Goal: Manage account settings

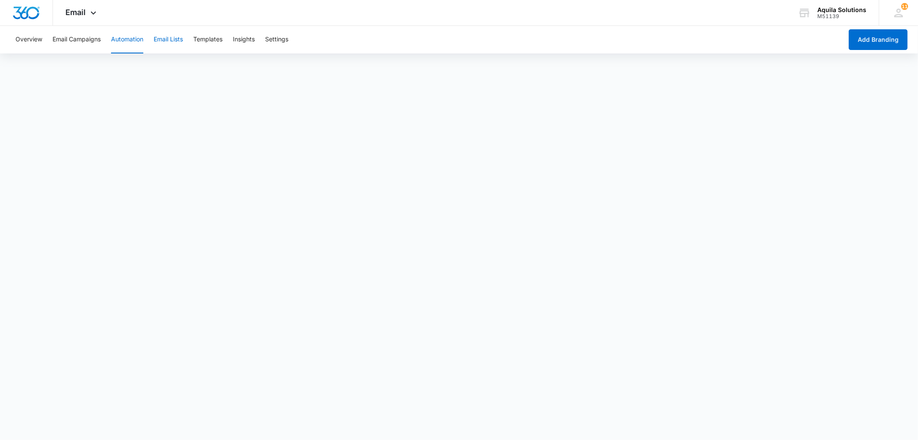
click at [174, 43] on button "Email Lists" at bounding box center [168, 40] width 29 height 28
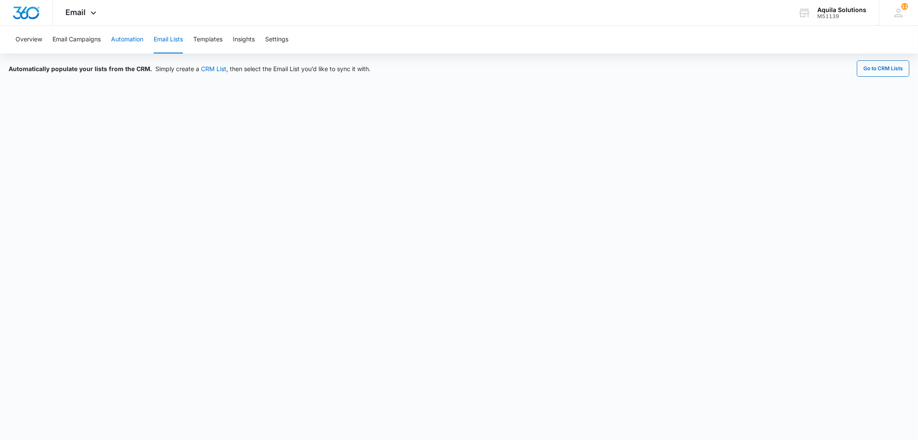
click at [130, 39] on button "Automation" at bounding box center [127, 40] width 32 height 28
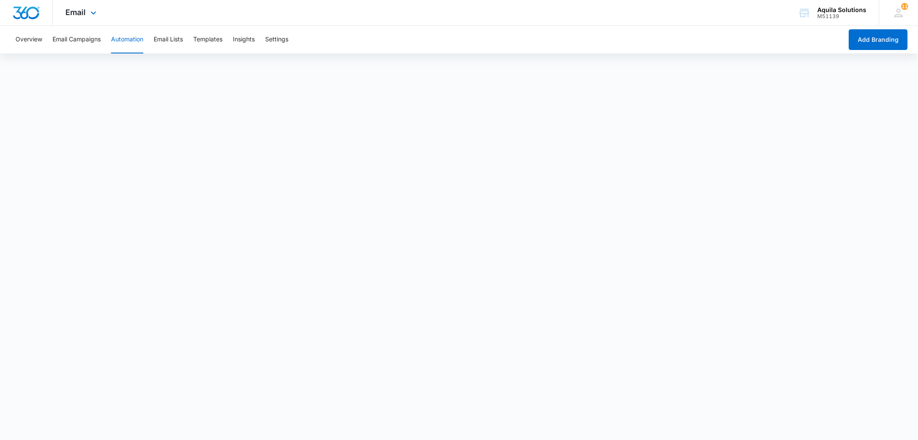
click at [87, 7] on div "Email Apps Reputation Websites Forms CRM Email Social Payments POS Content Ads …" at bounding box center [82, 12] width 59 height 25
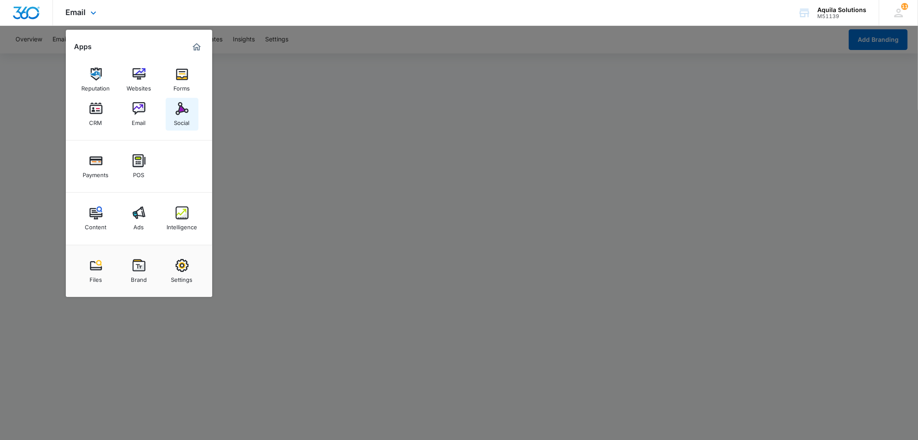
click at [187, 122] on div "Social" at bounding box center [181, 120] width 15 height 11
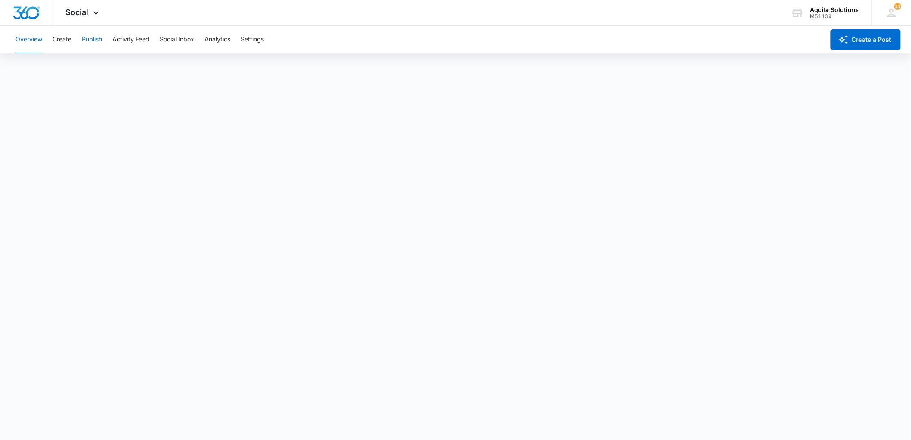
click at [97, 37] on button "Publish" at bounding box center [92, 40] width 20 height 28
click at [83, 12] on span "Social" at bounding box center [77, 12] width 23 height 9
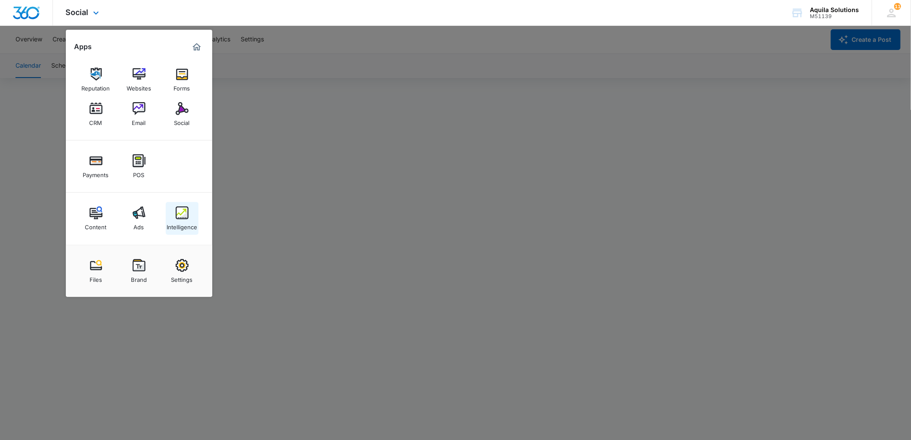
click at [179, 214] on img at bounding box center [182, 212] width 13 height 13
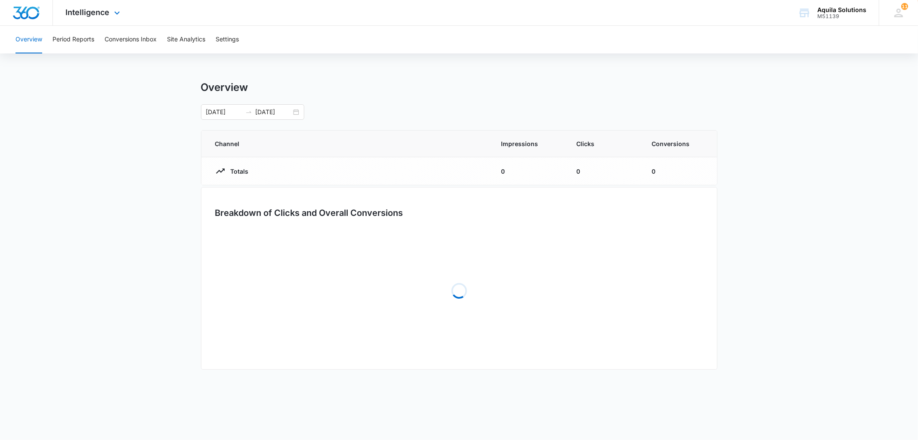
type input "03/10/2025"
type input "09/06/2025"
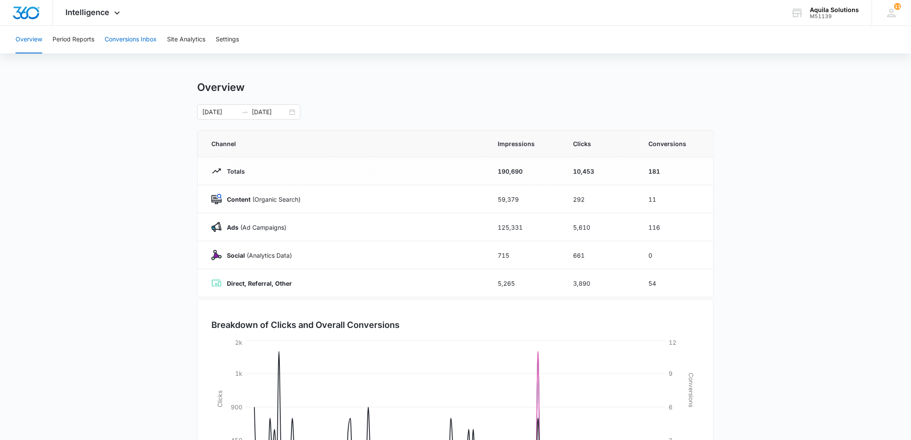
click at [149, 34] on button "Conversions Inbox" at bounding box center [131, 40] width 52 height 28
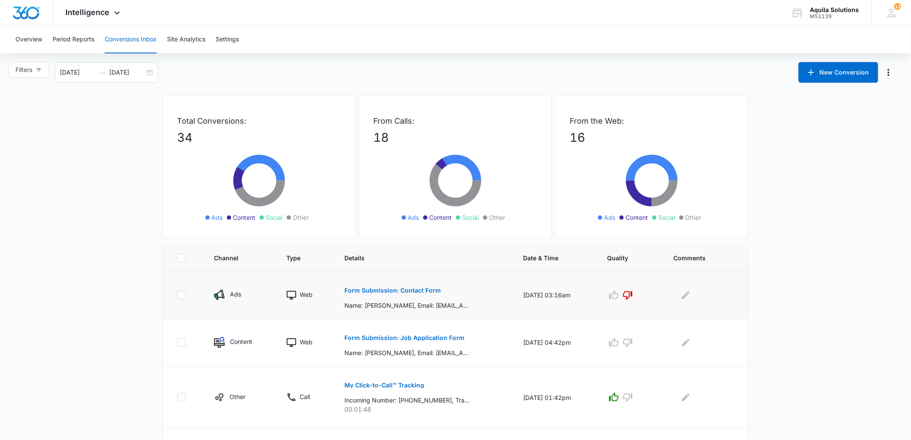
click at [370, 288] on p "Form Submission: Contact Form" at bounding box center [392, 290] width 96 height 6
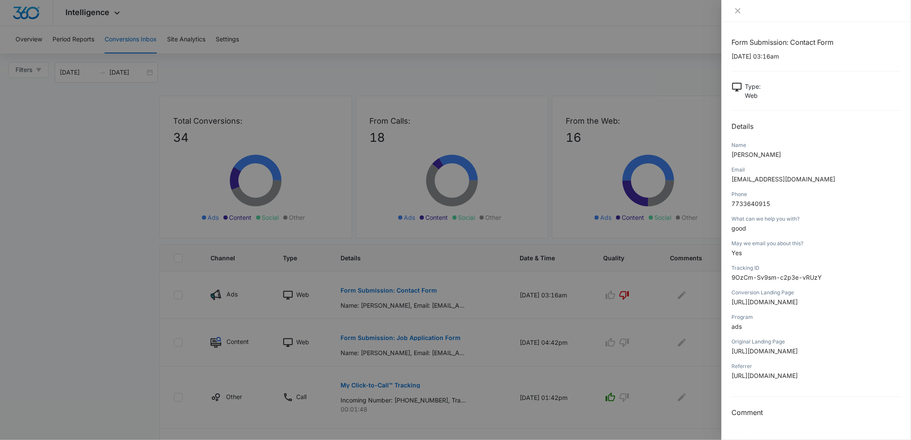
click at [66, 184] on div at bounding box center [455, 220] width 911 height 440
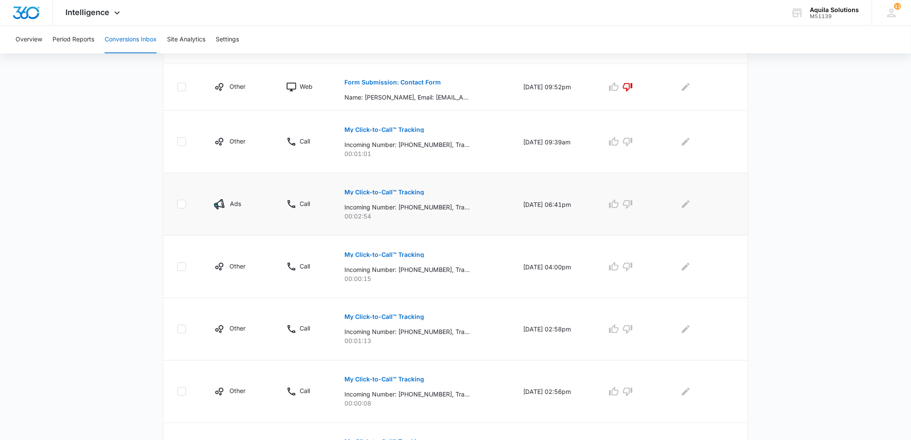
scroll to position [437, 0]
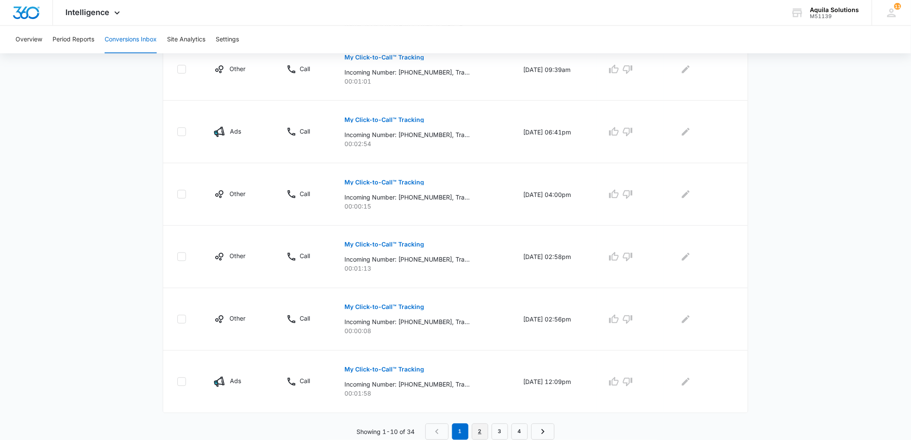
click at [484, 433] on link "2" at bounding box center [480, 431] width 16 height 16
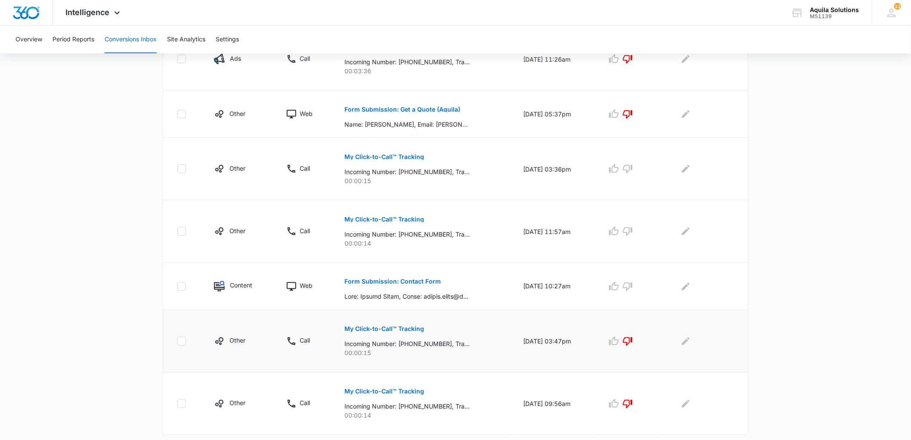
scroll to position [423, 0]
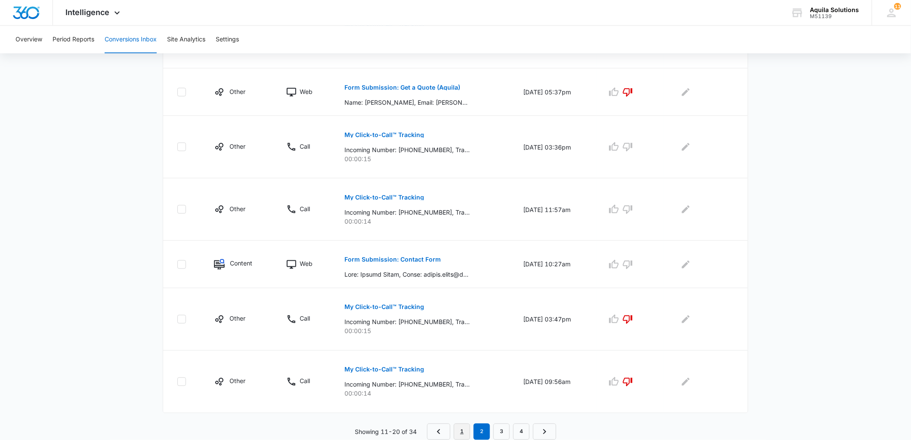
click at [459, 431] on link "1" at bounding box center [462, 431] width 16 height 16
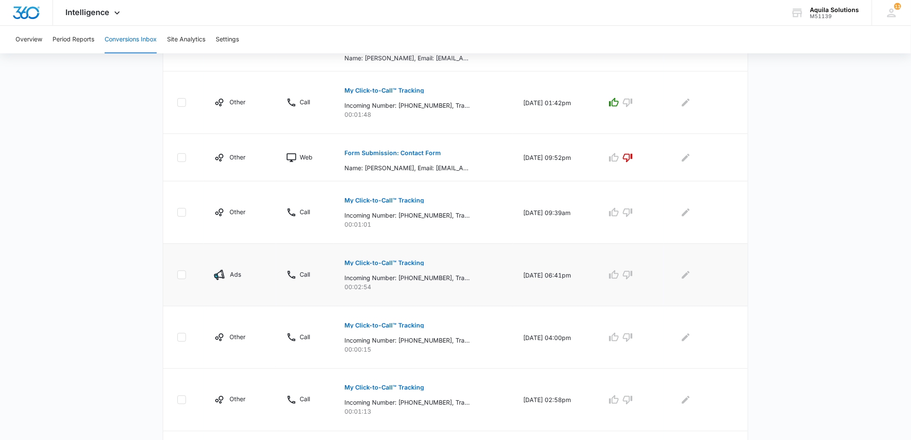
scroll to position [294, 0]
click at [360, 149] on button "Form Submission: Contact Form" at bounding box center [392, 153] width 96 height 21
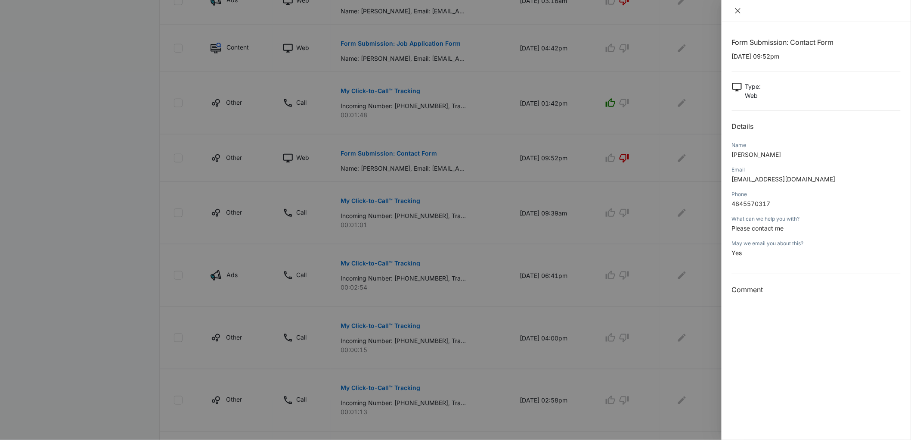
click at [738, 13] on icon "close" at bounding box center [737, 10] width 7 height 7
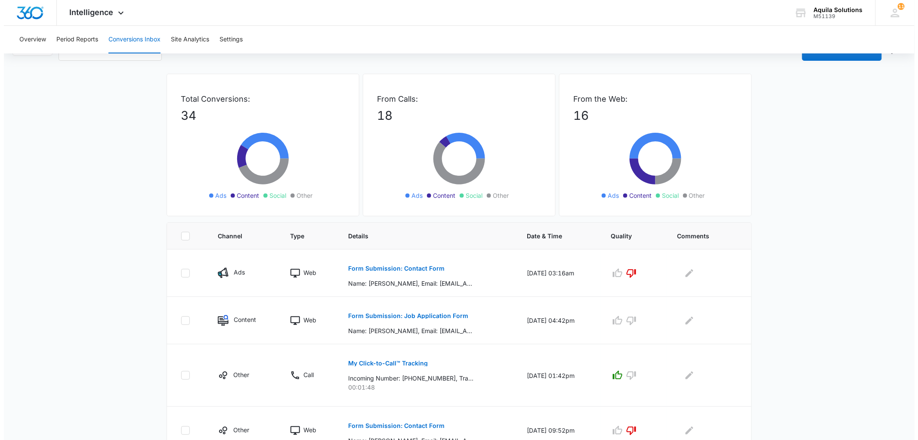
scroll to position [0, 0]
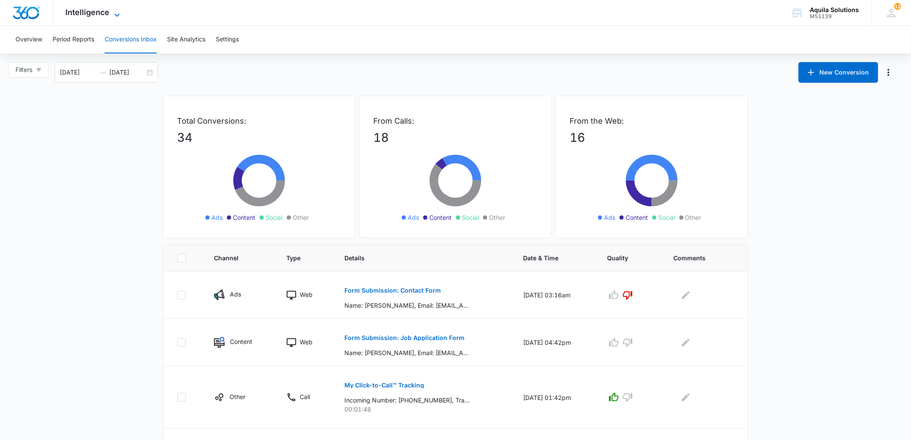
click at [101, 12] on span "Intelligence" at bounding box center [88, 12] width 44 height 9
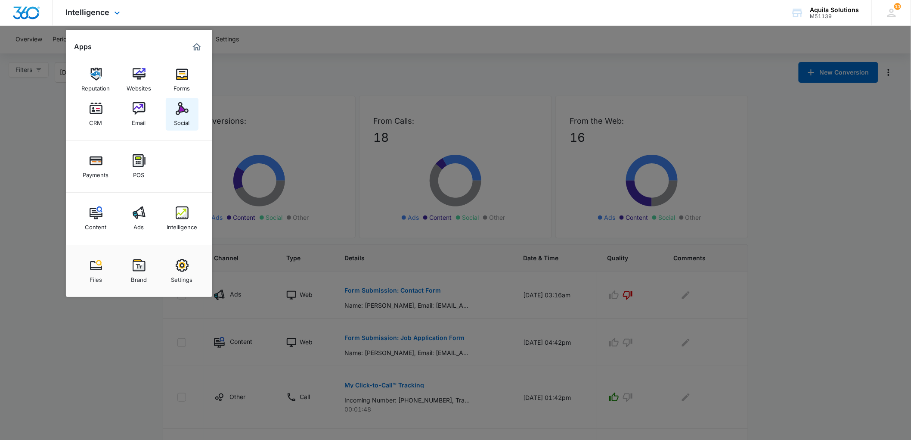
click at [186, 109] on img at bounding box center [182, 108] width 13 height 13
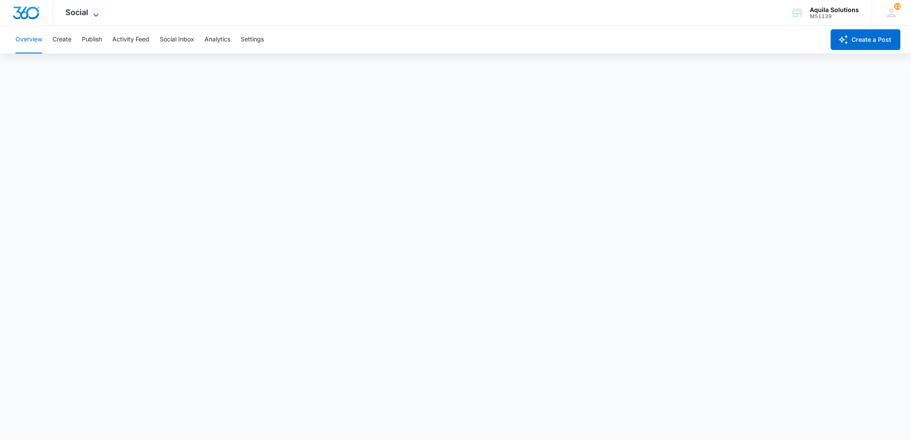
click at [91, 13] on icon at bounding box center [96, 15] width 10 height 10
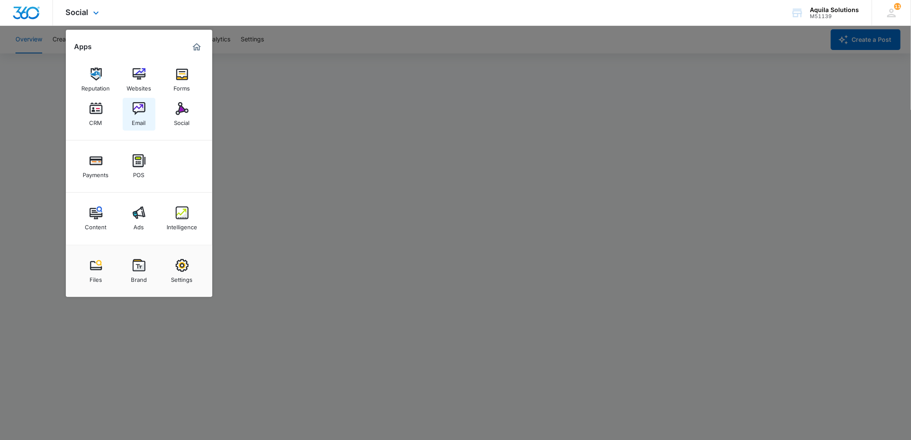
click at [139, 112] on img at bounding box center [139, 108] width 13 height 13
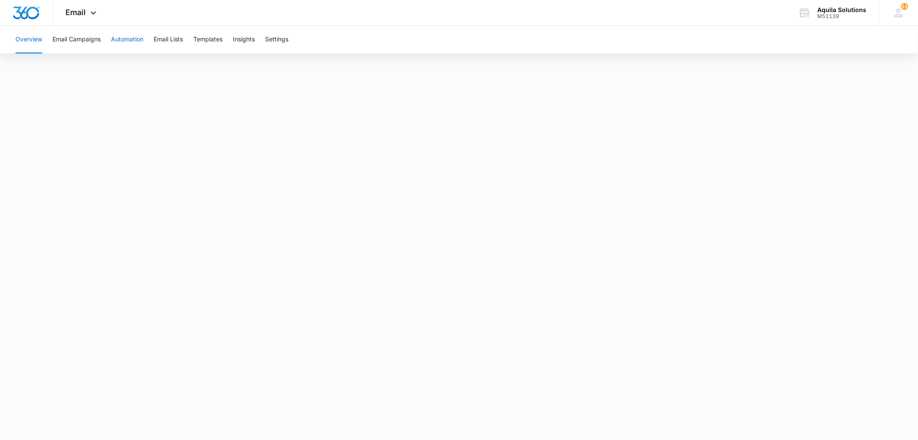
click at [130, 43] on button "Automation" at bounding box center [127, 40] width 32 height 28
click at [894, 18] on icon at bounding box center [898, 12] width 13 height 13
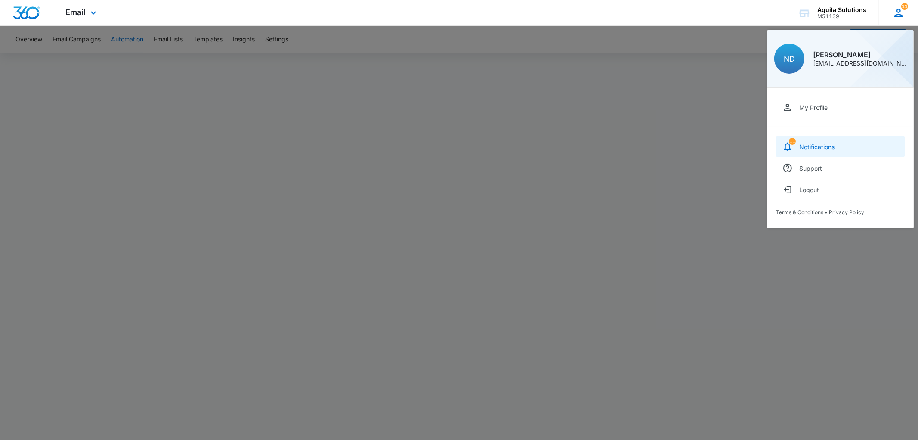
click at [809, 145] on div "Notifications" at bounding box center [816, 146] width 35 height 7
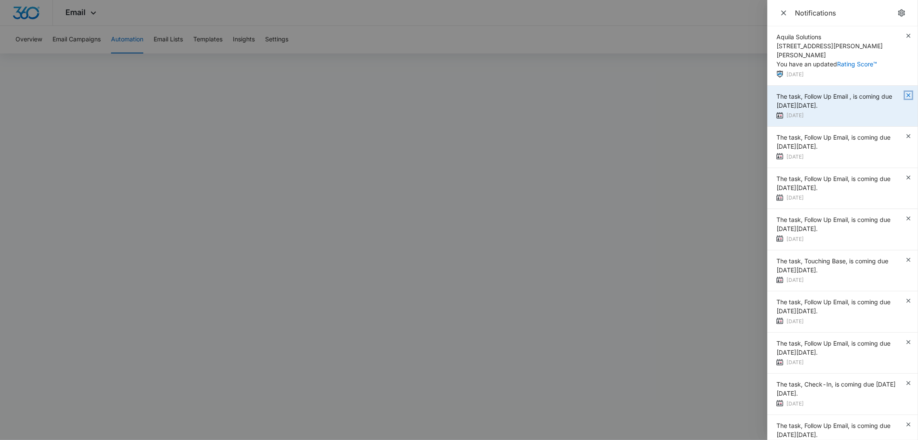
click at [907, 93] on icon "button" at bounding box center [909, 95] width 4 height 4
click at [905, 92] on icon "button" at bounding box center [908, 95] width 7 height 7
click at [907, 92] on icon "button" at bounding box center [908, 95] width 7 height 7
click at [907, 93] on icon "button" at bounding box center [909, 95] width 4 height 4
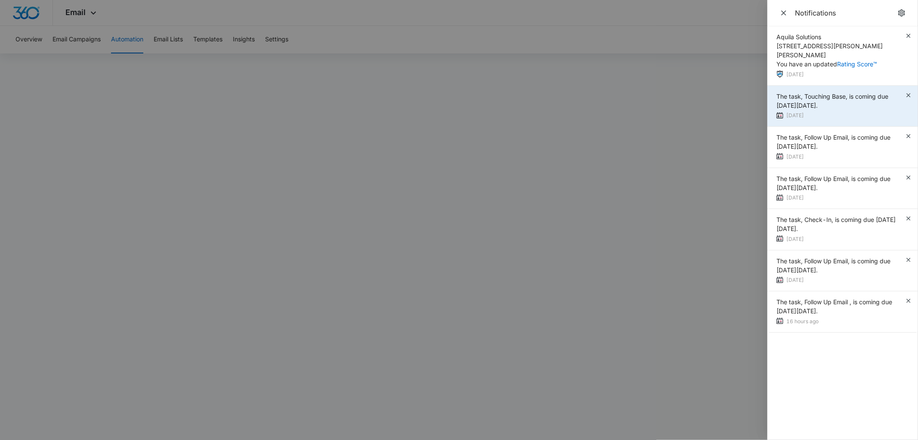
click at [909, 90] on div "The task, Touching Base, is coming due on Fri Oct 10, 2025. 6 days ago" at bounding box center [843, 106] width 151 height 41
click at [907, 93] on icon "button" at bounding box center [909, 95] width 4 height 4
click at [909, 92] on icon "button" at bounding box center [908, 95] width 7 height 7
click at [908, 92] on icon "button" at bounding box center [908, 95] width 7 height 7
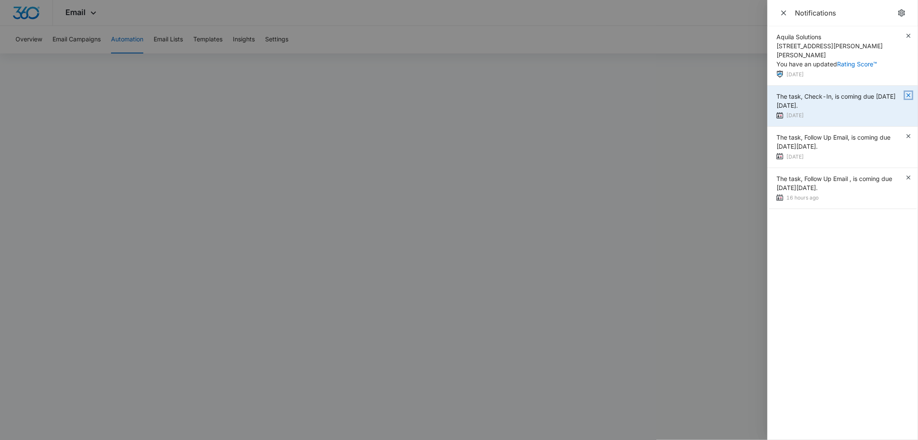
click at [907, 92] on icon "button" at bounding box center [908, 95] width 7 height 7
click at [909, 92] on icon "button" at bounding box center [908, 95] width 7 height 7
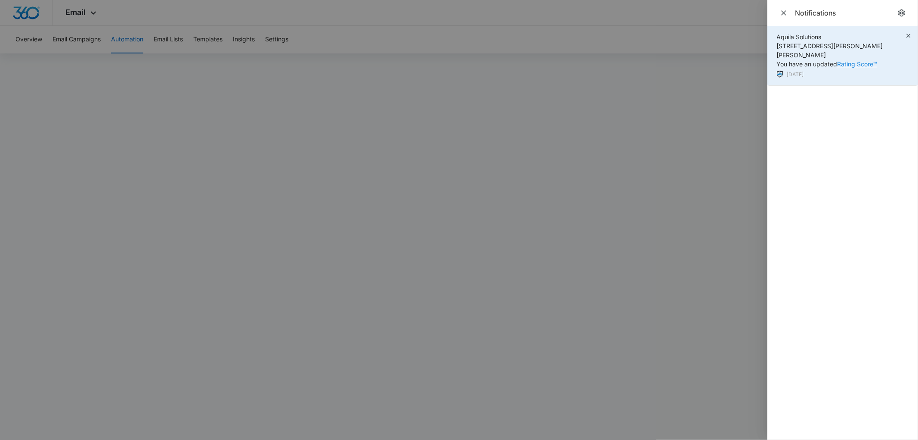
click at [849, 60] on link "Rating Score™" at bounding box center [857, 63] width 40 height 7
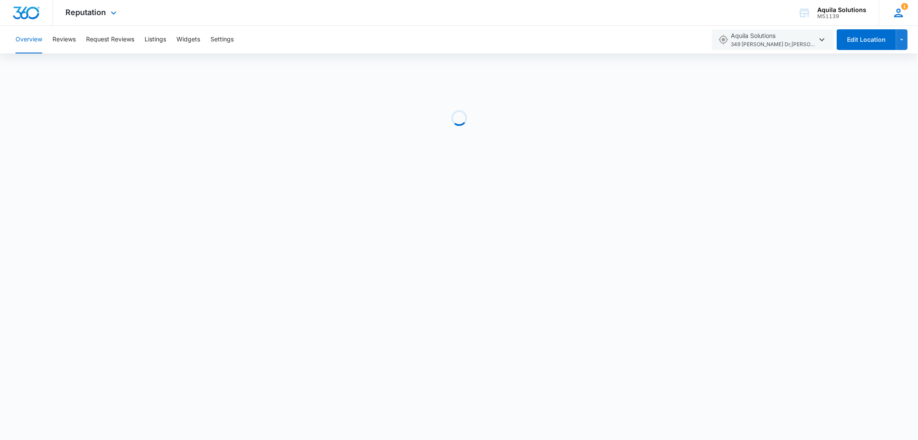
click at [894, 6] on div "1 ND [PERSON_NAME] [EMAIL_ADDRESS][DOMAIN_NAME] My Profile 1 Notifications Supp…" at bounding box center [898, 12] width 39 height 25
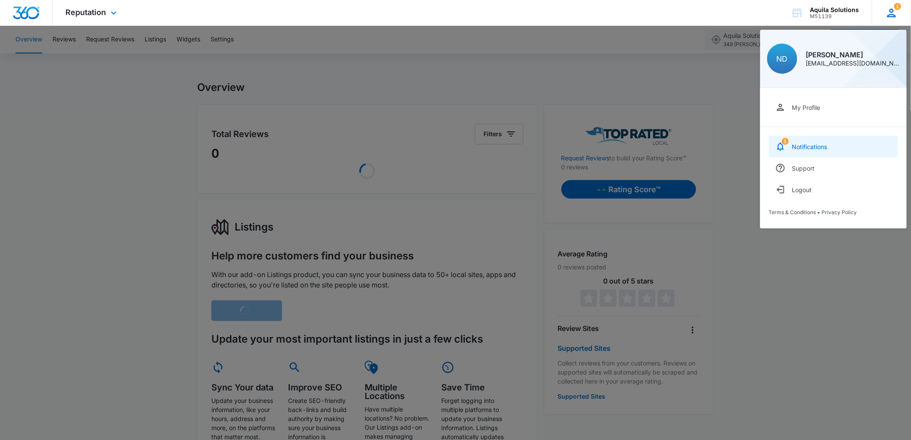
click at [806, 151] on link "1 Notifications" at bounding box center [833, 147] width 129 height 22
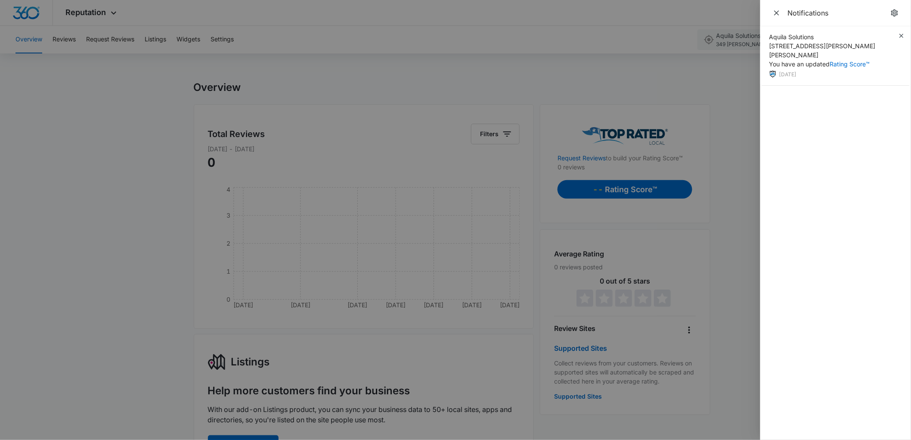
click at [729, 77] on div at bounding box center [455, 220] width 911 height 440
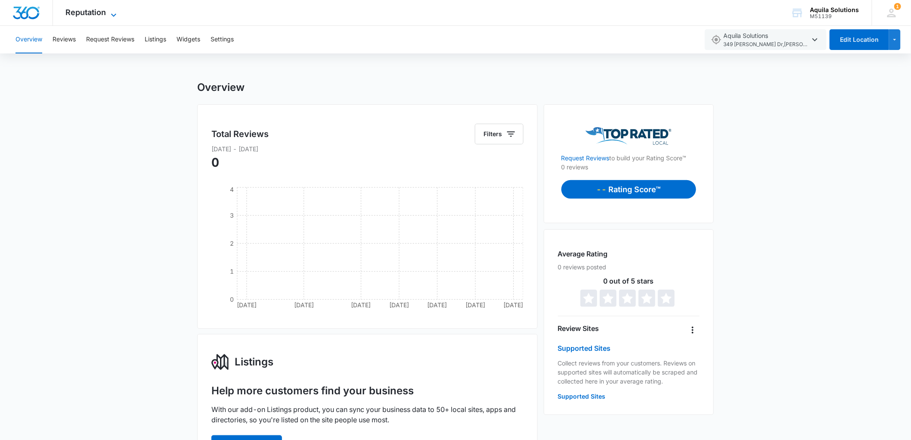
click at [78, 16] on span "Reputation" at bounding box center [86, 12] width 40 height 9
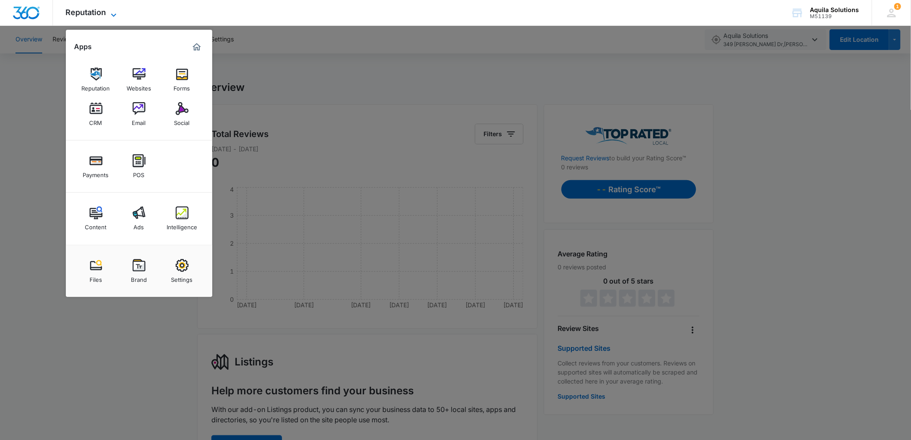
click at [78, 15] on span "Reputation" at bounding box center [86, 12] width 40 height 9
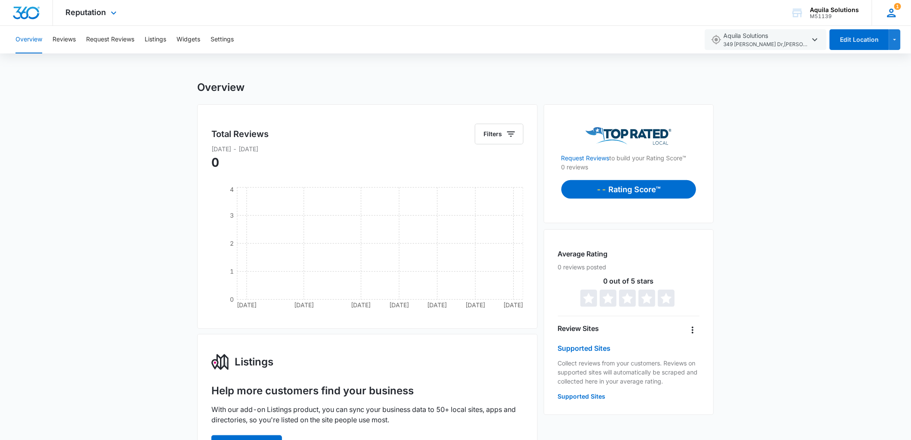
click at [892, 7] on icon at bounding box center [891, 12] width 13 height 13
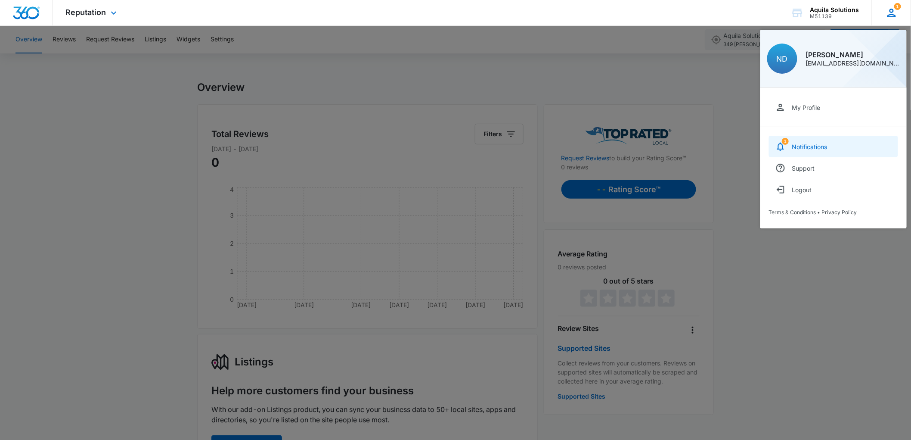
click at [788, 146] on link "1 Notifications" at bounding box center [833, 147] width 129 height 22
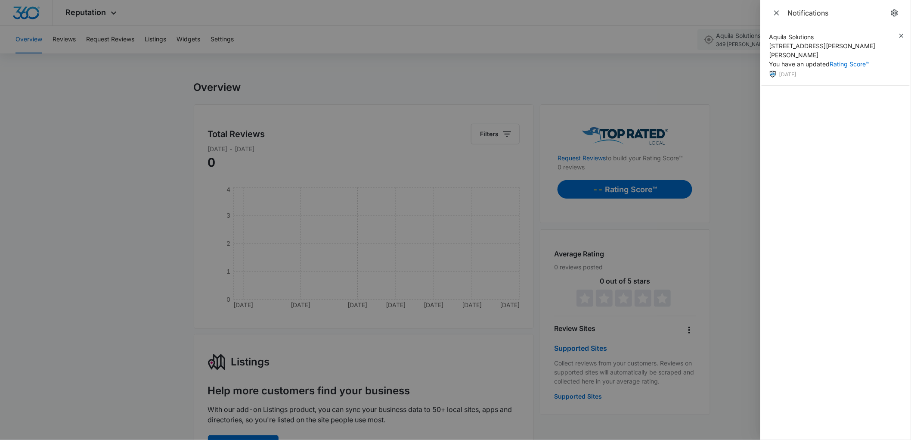
click at [751, 97] on div at bounding box center [455, 220] width 911 height 440
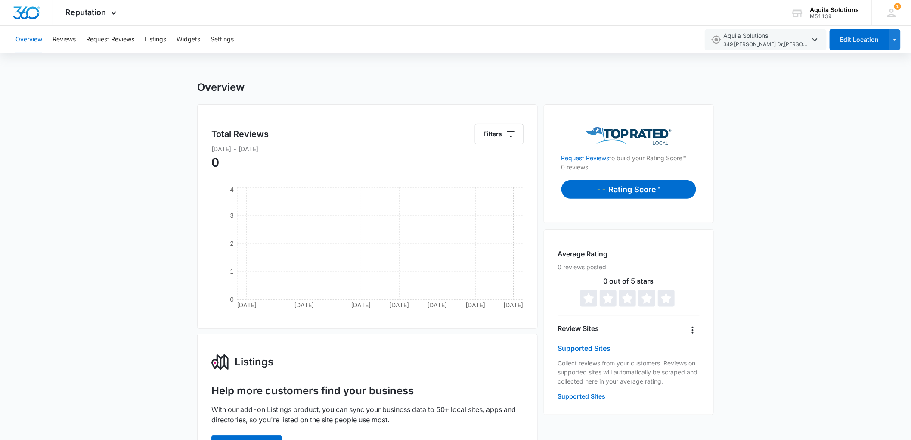
click at [638, 191] on p "Rating Score™" at bounding box center [635, 189] width 52 height 12
click at [815, 41] on icon "button" at bounding box center [815, 39] width 10 height 10
click at [893, 40] on icon "button" at bounding box center [894, 39] width 7 height 10
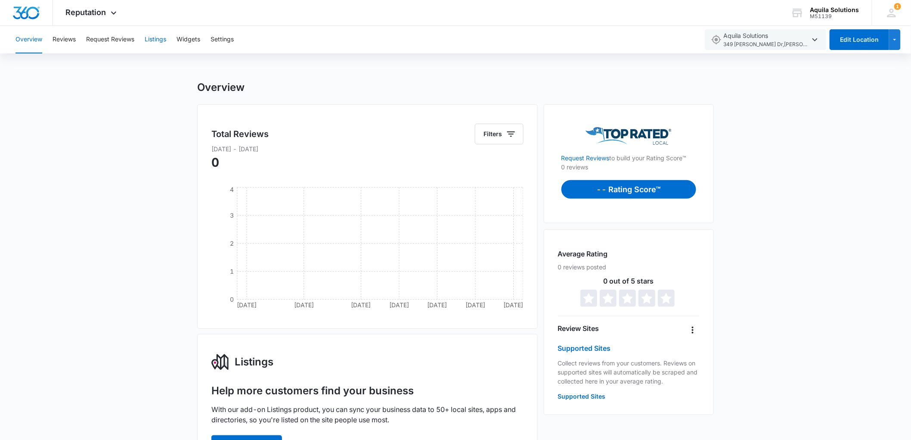
click at [152, 41] on button "Listings" at bounding box center [156, 40] width 22 height 28
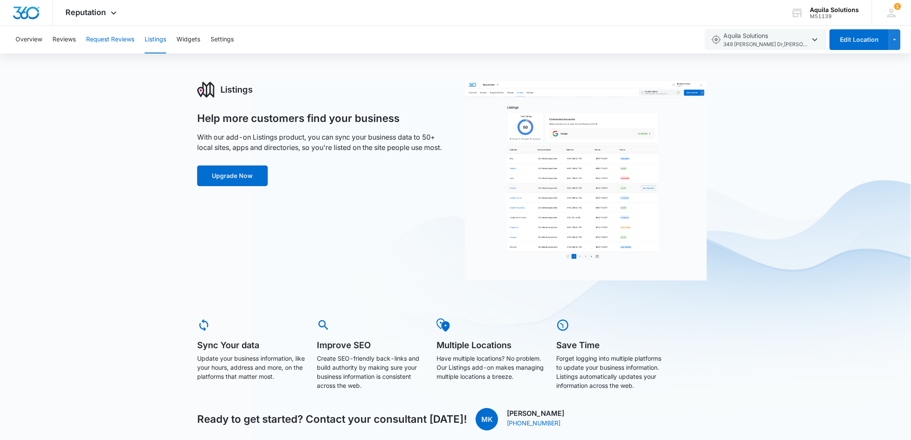
click at [125, 37] on button "Request Reviews" at bounding box center [110, 40] width 48 height 28
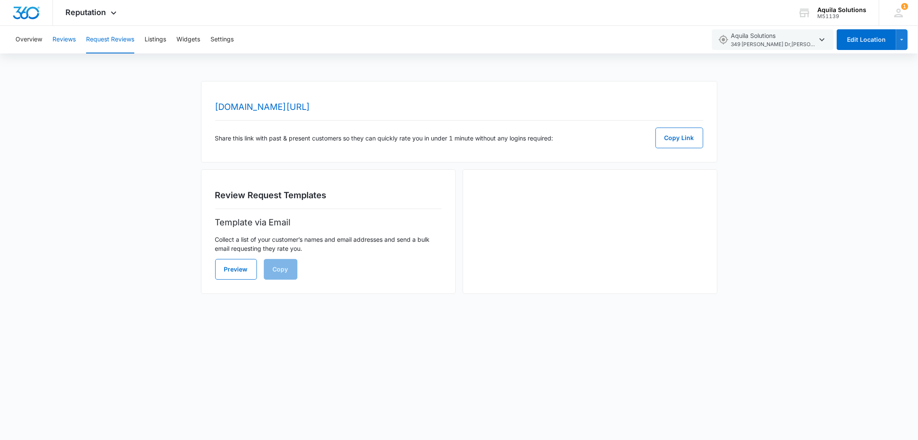
click at [71, 43] on button "Reviews" at bounding box center [64, 40] width 23 height 28
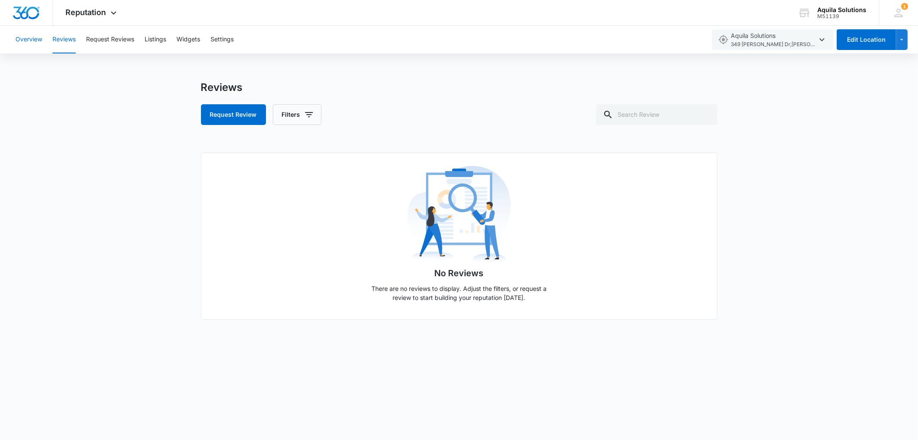
click at [32, 39] on button "Overview" at bounding box center [28, 40] width 27 height 28
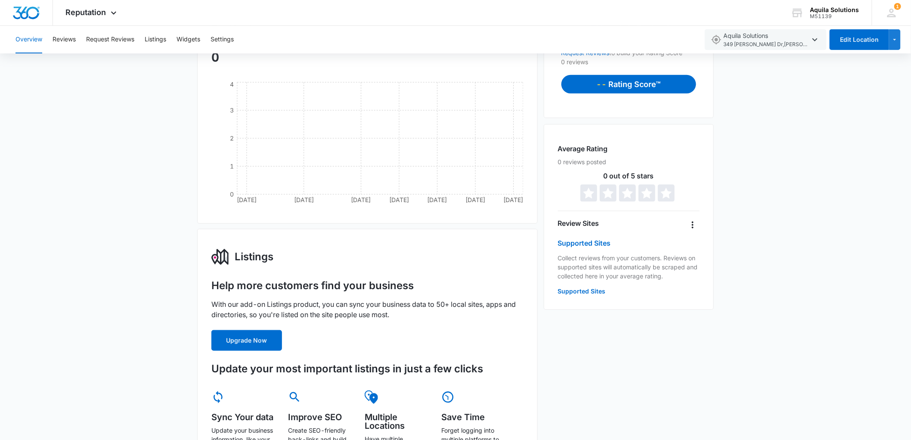
scroll to position [96, 0]
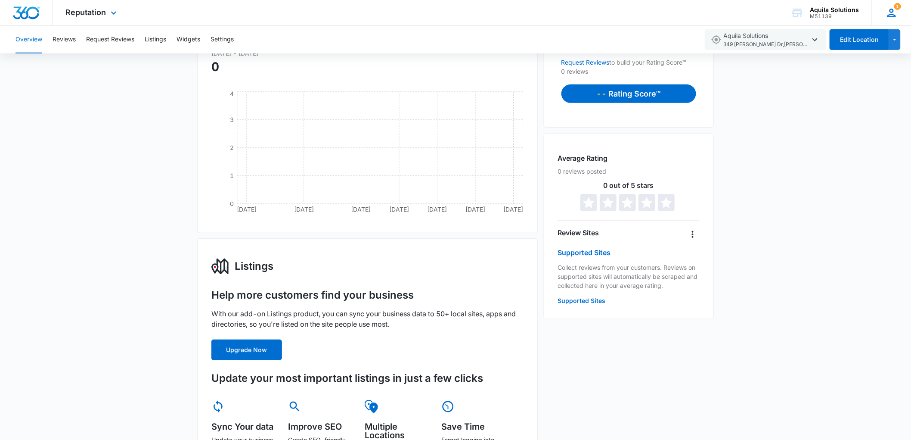
click at [892, 11] on icon at bounding box center [891, 13] width 9 height 9
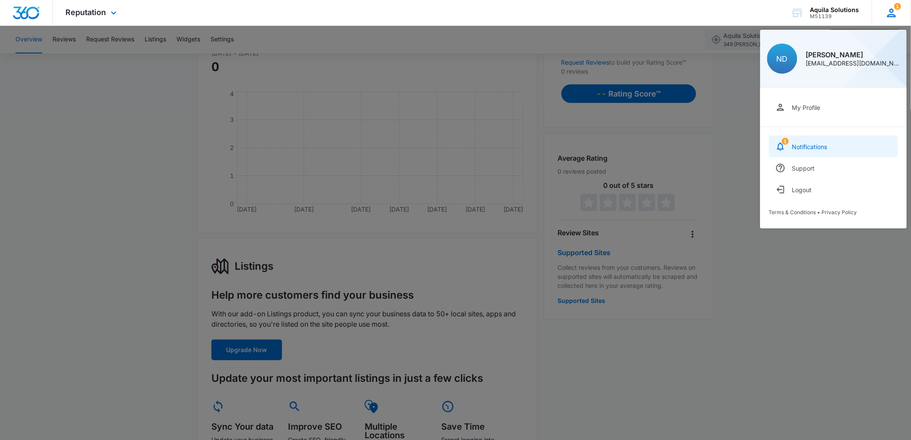
click at [824, 143] on div "Notifications" at bounding box center [809, 146] width 35 height 7
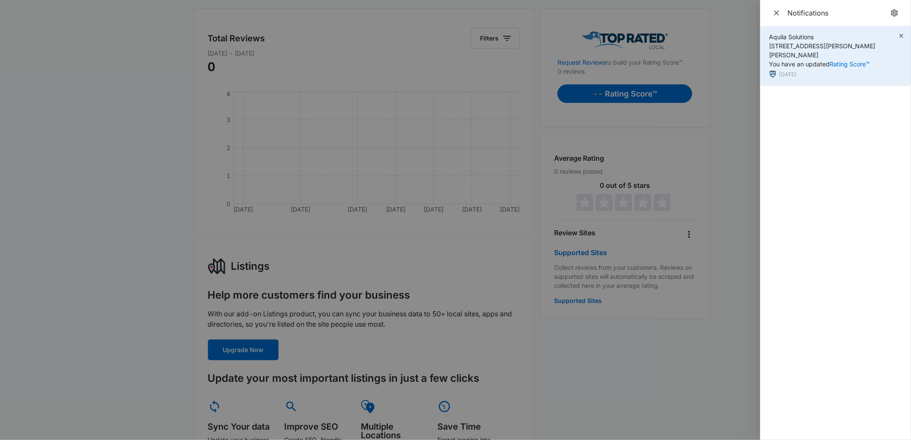
click at [901, 39] on div "Aquila Solutions [STREET_ADDRESS][PERSON_NAME][PERSON_NAME] You have an updated…" at bounding box center [835, 55] width 151 height 59
click at [901, 39] on icon "button" at bounding box center [901, 35] width 7 height 7
click at [901, 39] on div "Aquila Solutions [STREET_ADDRESS][PERSON_NAME][PERSON_NAME] You have an updated…" at bounding box center [835, 55] width 151 height 59
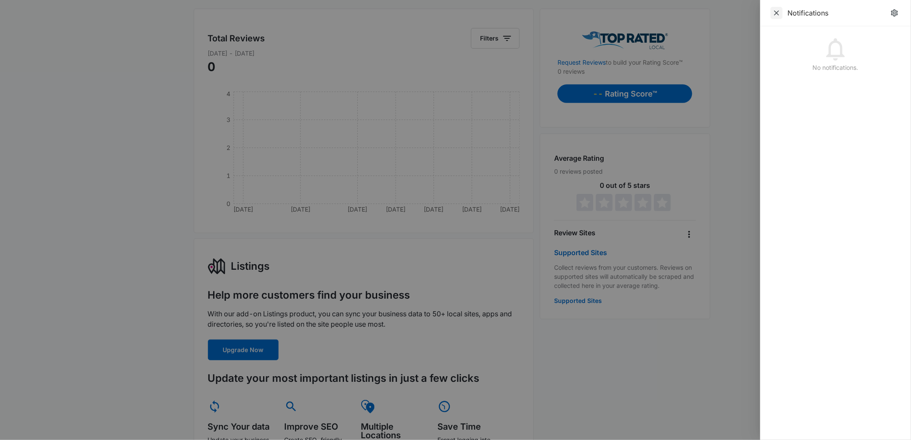
click at [778, 13] on icon "Close" at bounding box center [776, 13] width 9 height 9
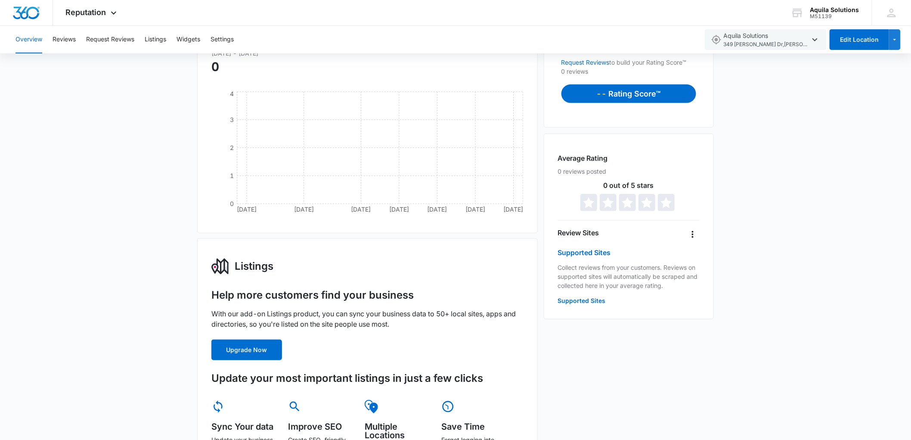
scroll to position [0, 0]
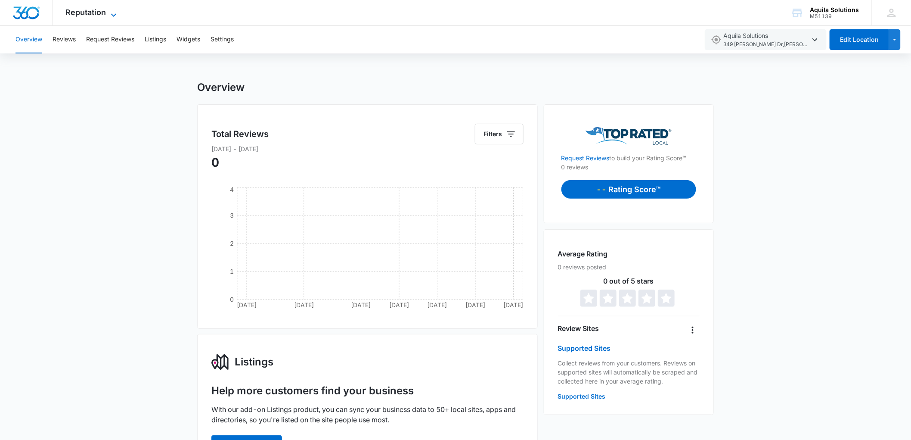
click at [100, 14] on span "Reputation" at bounding box center [86, 12] width 40 height 9
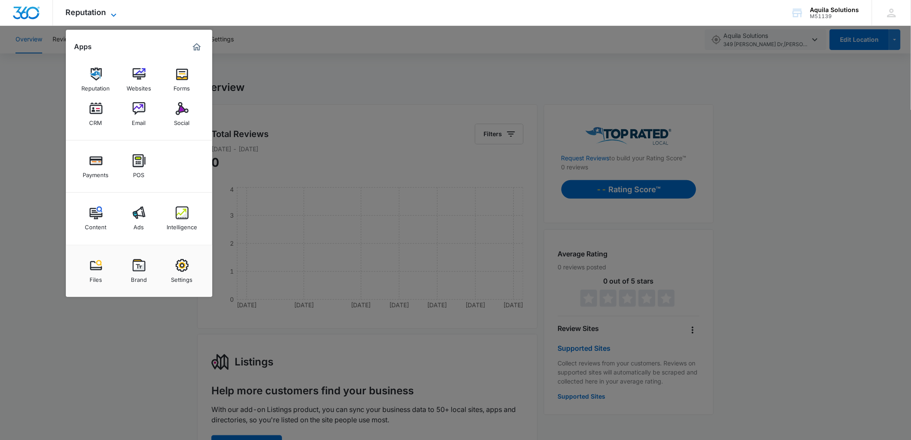
click at [99, 13] on span "Reputation" at bounding box center [86, 12] width 40 height 9
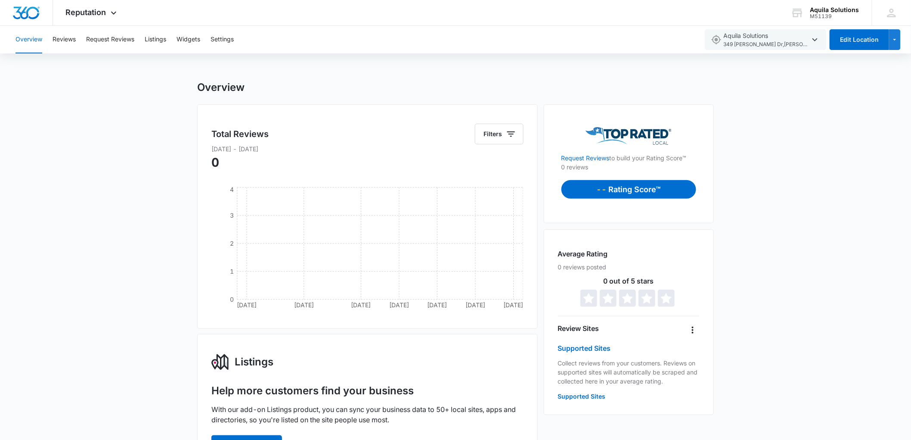
click at [143, 40] on div "Overview Reviews Request Reviews Listings Widgets Settings" at bounding box center [354, 40] width 688 height 28
click at [156, 41] on button "Listings" at bounding box center [156, 40] width 22 height 28
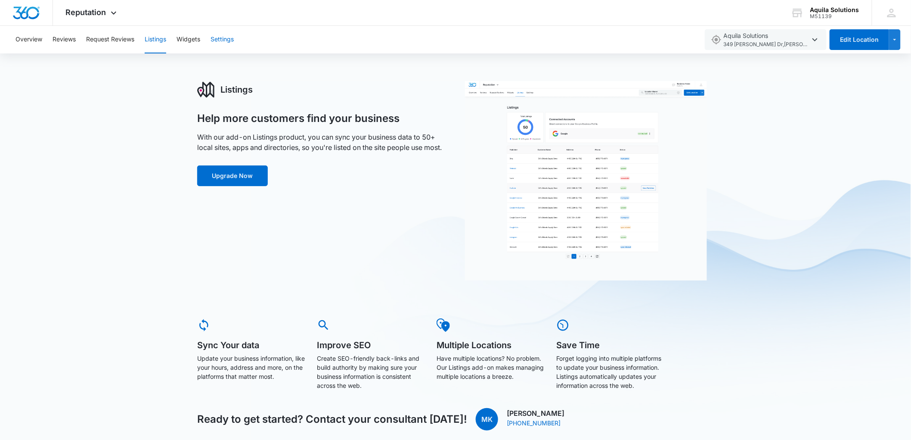
click at [221, 36] on button "Settings" at bounding box center [222, 40] width 23 height 28
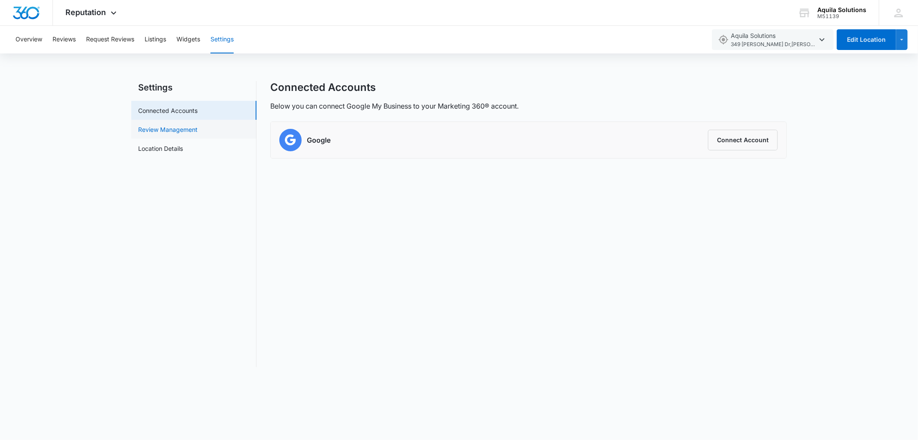
click at [142, 127] on link "Review Management" at bounding box center [167, 129] width 59 height 9
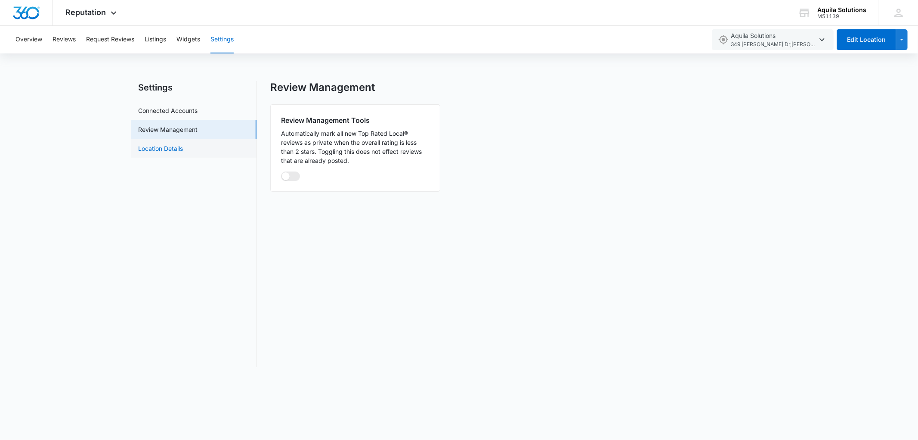
click at [164, 148] on link "Location Details" at bounding box center [160, 148] width 45 height 9
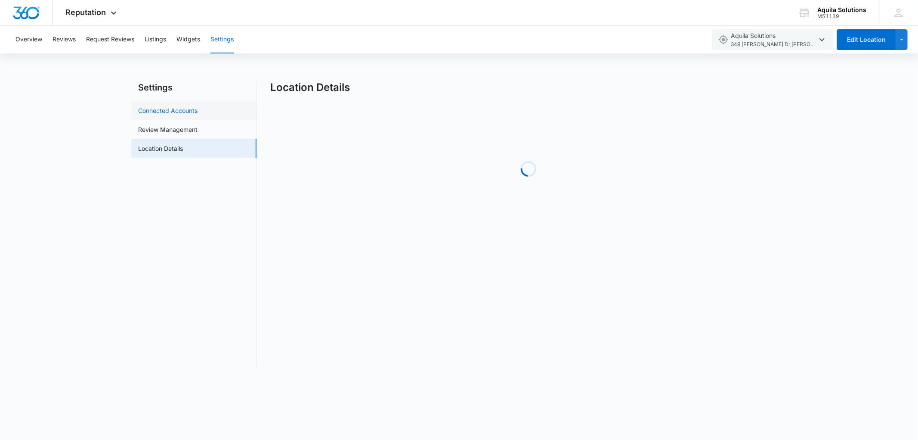
select select "[US_STATE]"
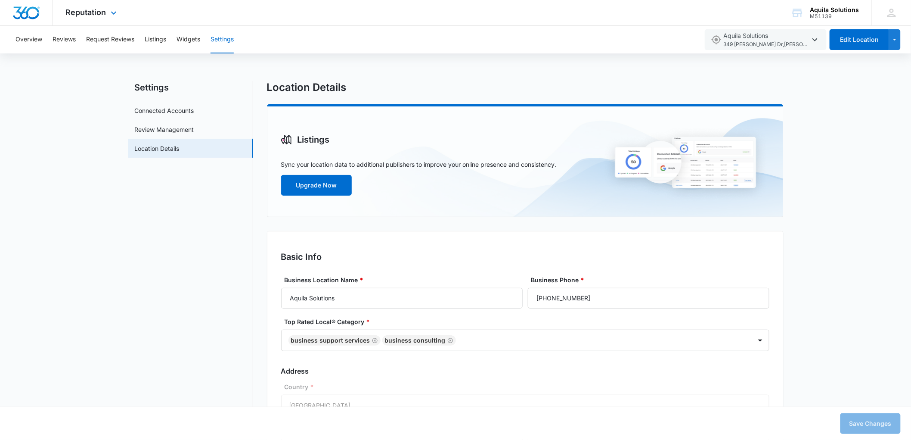
click at [31, 8] on img "Dashboard" at bounding box center [26, 12] width 28 height 13
